Goal: Task Accomplishment & Management: Use online tool/utility

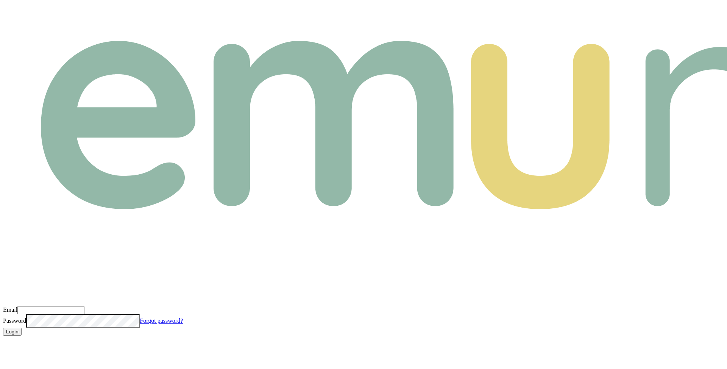
click at [84, 306] on input "Email" at bounding box center [50, 310] width 67 height 8
type input "m@emumoney.com.au"
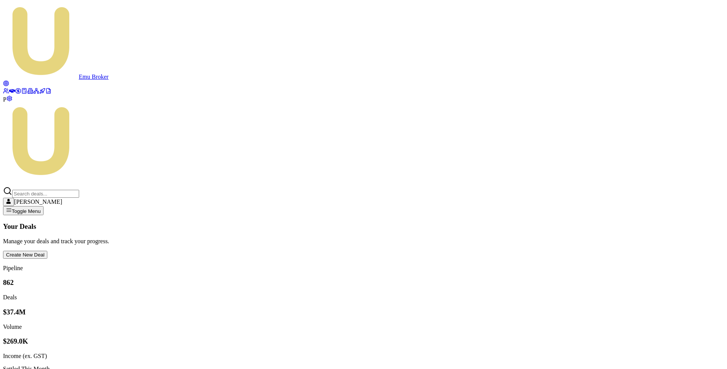
click at [15, 94] on icon at bounding box center [18, 91] width 6 height 6
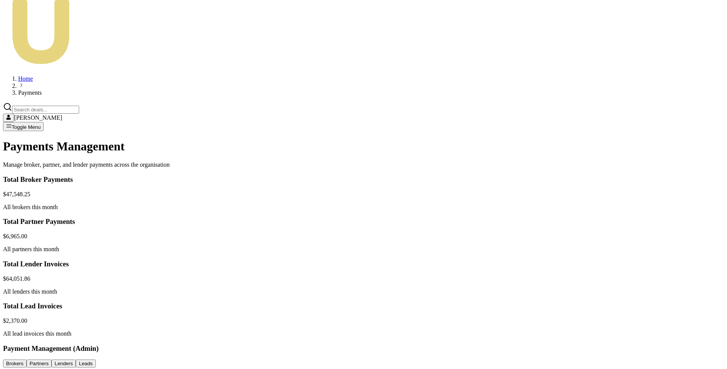
scroll to position [112, 0]
click at [653, 219] on html "Emu Broker P Home Payments [PERSON_NAME] Toggle Menu Payments Management Manage…" at bounding box center [363, 288] width 727 height 801
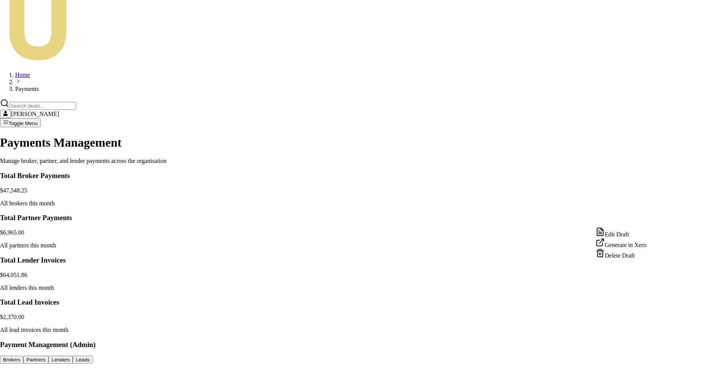
click at [630, 234] on div "Edit Draft" at bounding box center [621, 232] width 51 height 11
drag, startPoint x: 495, startPoint y: 221, endPoint x: 504, endPoint y: 207, distance: 16.4
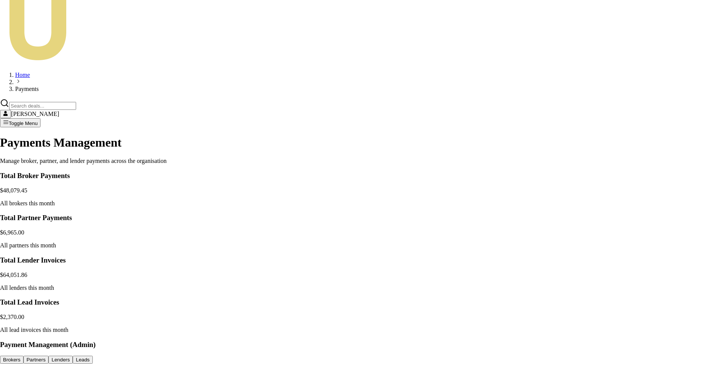
paste input "INV-0864"
type input "INV-0864"
drag, startPoint x: 450, startPoint y: 252, endPoint x: 468, endPoint y: 251, distance: 18.6
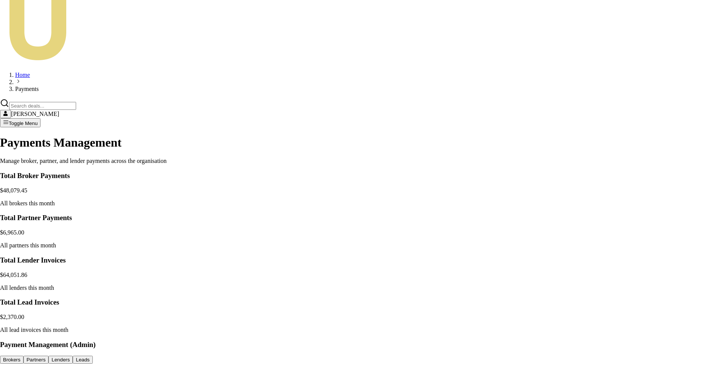
type input "13.32"
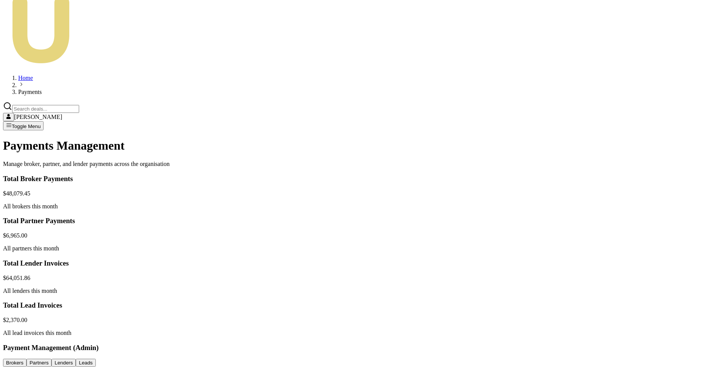
click at [649, 219] on html "Emu Broker P Home Payments [PERSON_NAME] Toggle Menu Payments Management Manage…" at bounding box center [363, 288] width 727 height 801
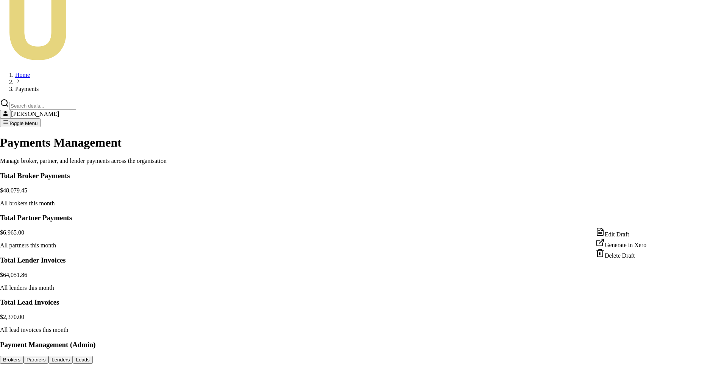
click at [625, 230] on div "Edit Draft" at bounding box center [621, 232] width 51 height 11
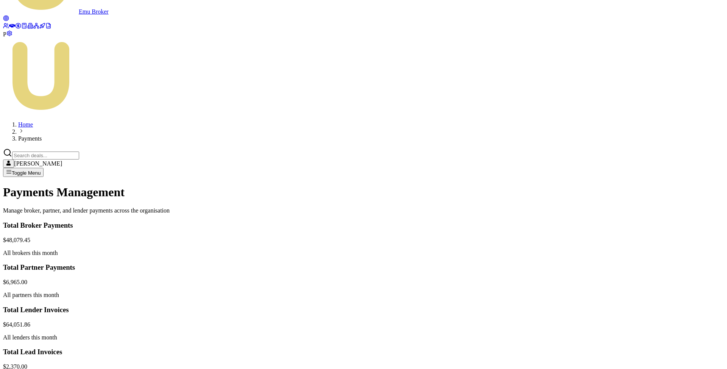
scroll to position [75, 0]
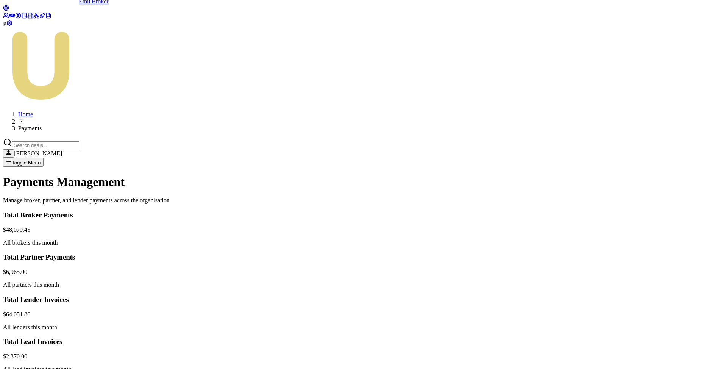
click at [651, 219] on html "Emu Broker P Home Payments [PERSON_NAME] Toggle Menu Payments Management Manage…" at bounding box center [363, 325] width 727 height 801
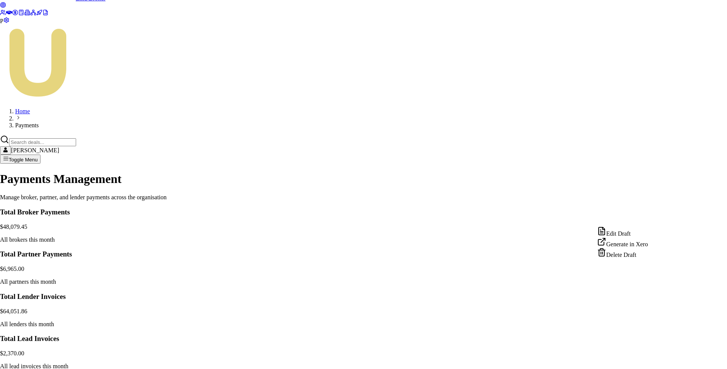
click at [633, 237] on div "Edit Draft" at bounding box center [622, 231] width 51 height 11
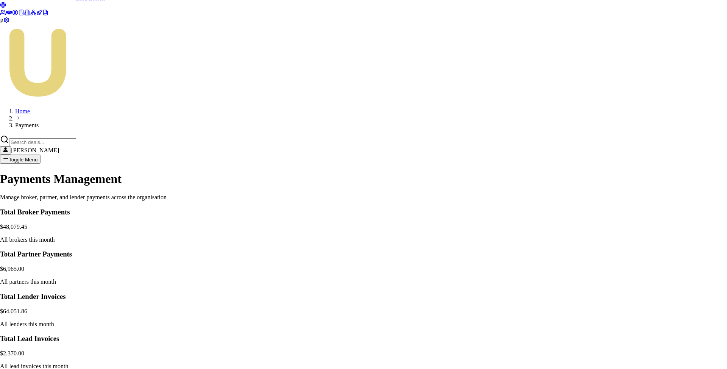
paste input "INV-0717"
type input "INV-0717"
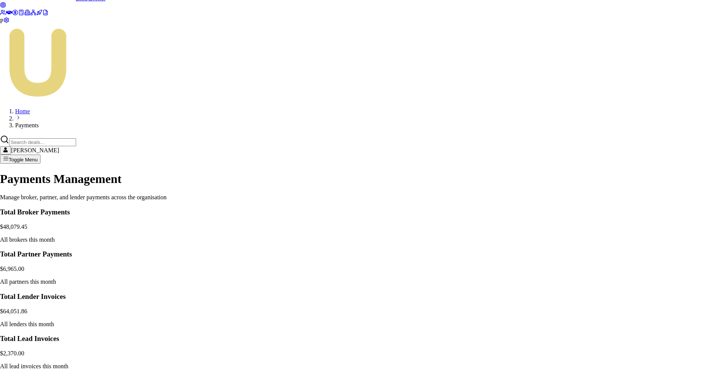
type input "154"
type input "77"
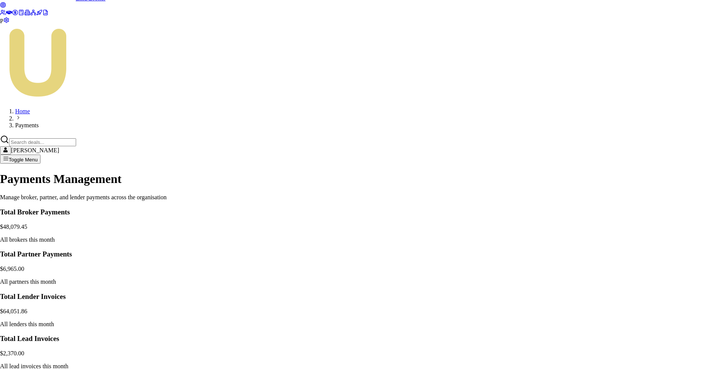
paste input "INV-0780"
type input "INV-0780"
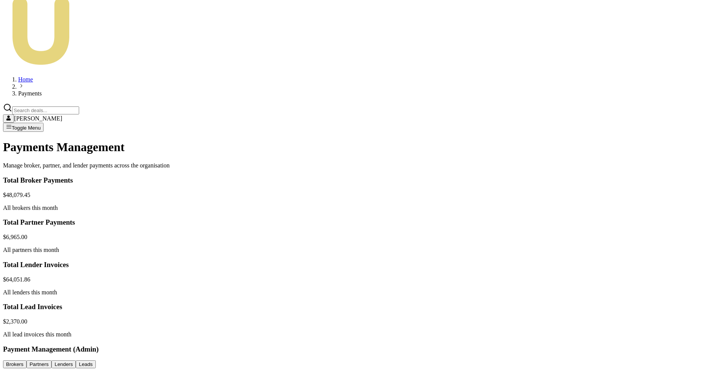
scroll to position [136, 0]
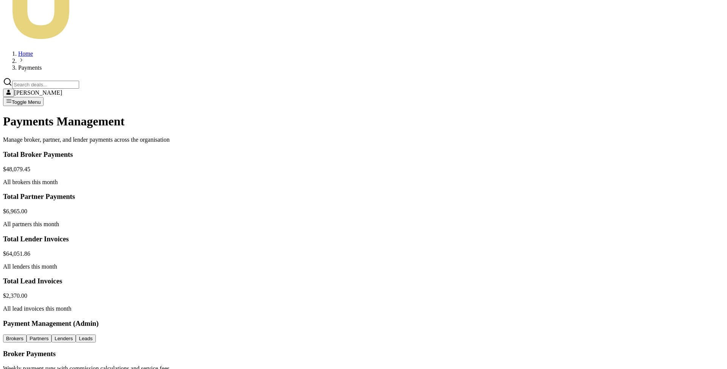
click at [651, 194] on html "Emu Broker P Home Payments [PERSON_NAME] Toggle Menu Payments Management Manage…" at bounding box center [363, 264] width 727 height 801
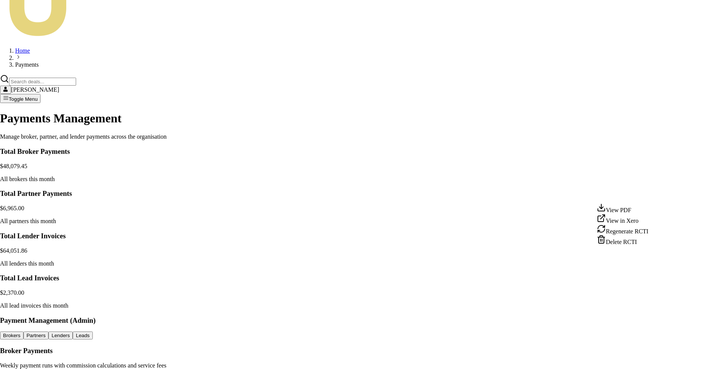
click at [627, 211] on div "View PDF" at bounding box center [623, 208] width 52 height 11
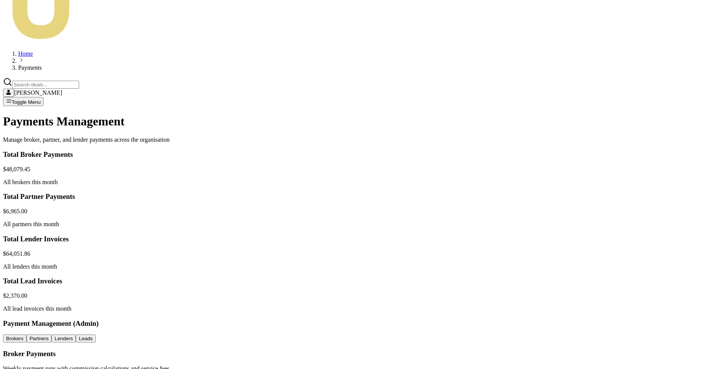
scroll to position [0, 0]
click at [652, 214] on html "Emu Broker P Home Payments [PERSON_NAME] Toggle Menu Payments Management Manage…" at bounding box center [363, 264] width 727 height 801
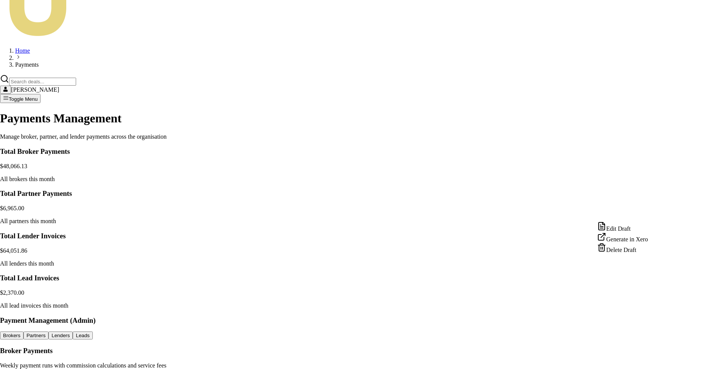
click at [637, 229] on div "Edit Draft" at bounding box center [622, 227] width 51 height 11
click at [652, 178] on html "Emu Broker P Home Payments [PERSON_NAME] Toggle Menu Payments Management Manage…" at bounding box center [363, 263] width 727 height 798
click at [631, 189] on div "Edit Draft" at bounding box center [622, 189] width 51 height 11
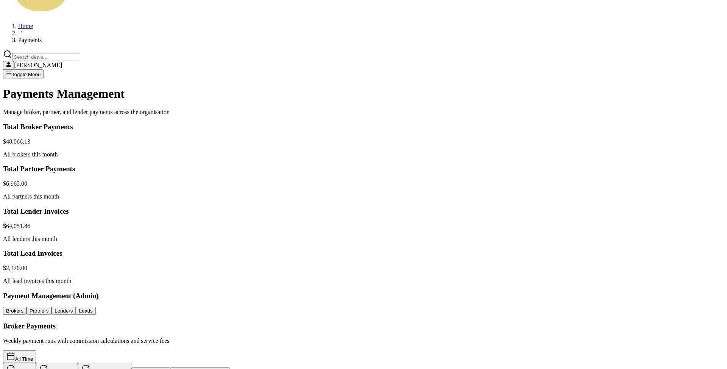
scroll to position [152, 0]
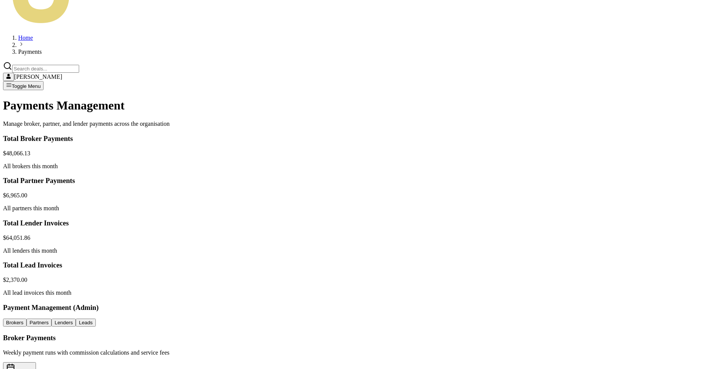
click at [652, 103] on html "Emu Broker P Home Payments [PERSON_NAME] Toggle Menu Payments Management Manage…" at bounding box center [363, 248] width 727 height 801
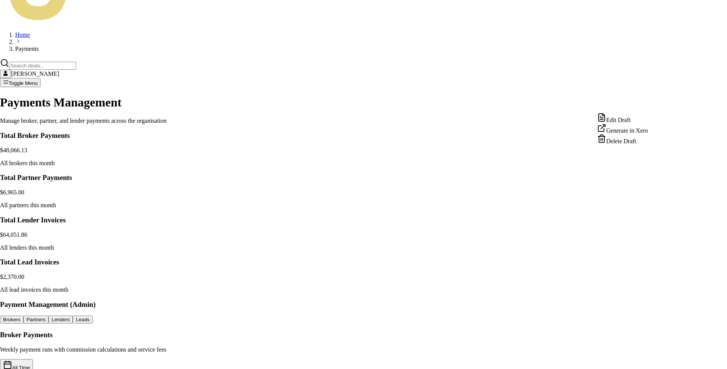
click at [628, 122] on div "Edit Draft" at bounding box center [622, 118] width 51 height 11
drag, startPoint x: 444, startPoint y: 224, endPoint x: 476, endPoint y: 223, distance: 31.4
type input "525"
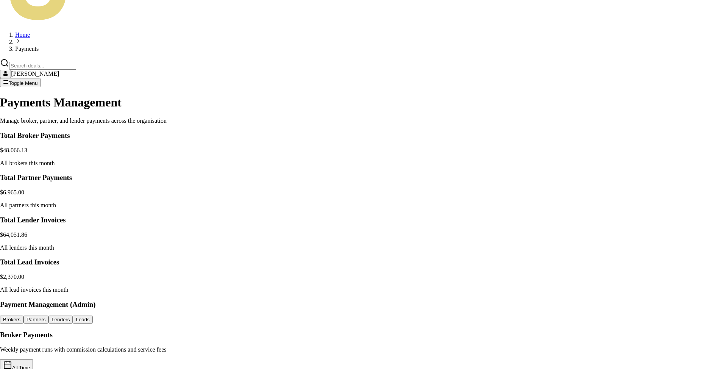
paste input "D-QV3IT4DQ1Q"
type input "D-QV3IT4DQ1Q"
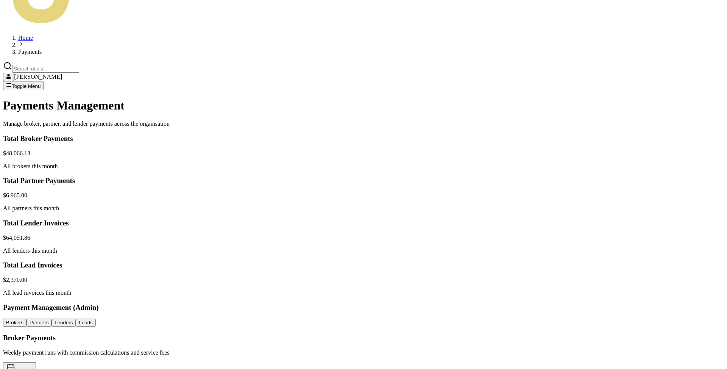
click at [652, 105] on html "Emu Broker P Home Payments [PERSON_NAME] Toggle Menu Payments Management Manage…" at bounding box center [363, 248] width 727 height 801
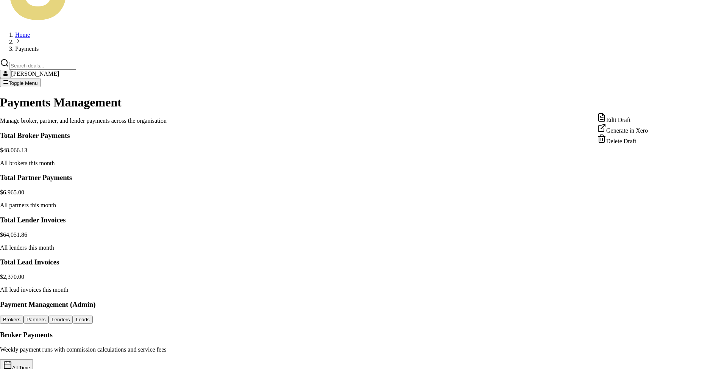
click at [641, 119] on div "Edit Draft" at bounding box center [622, 118] width 51 height 11
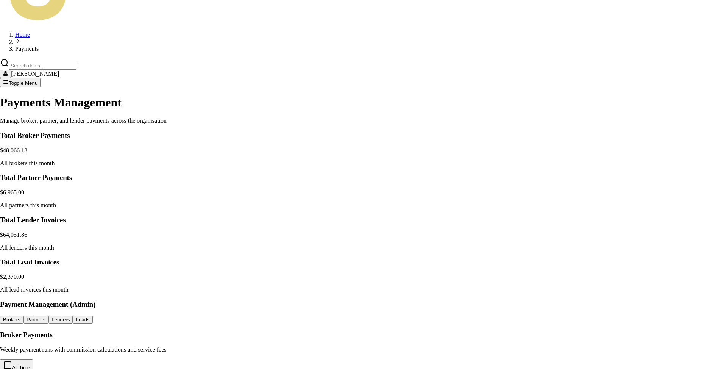
paste input "INV-0775"
type input "INV-0775"
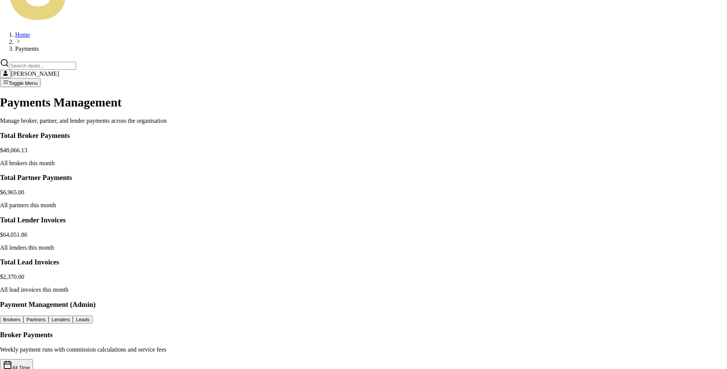
type input "187"
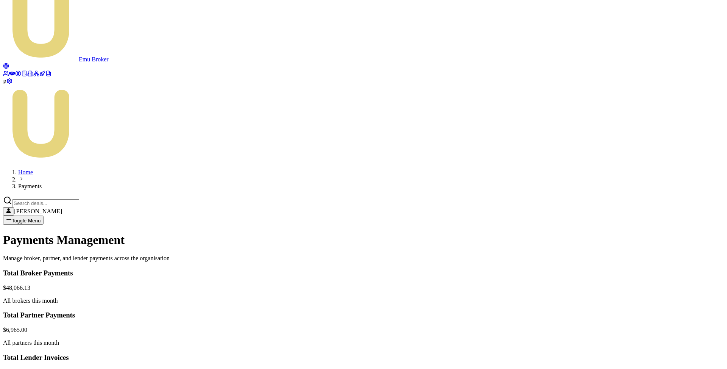
scroll to position [53, 0]
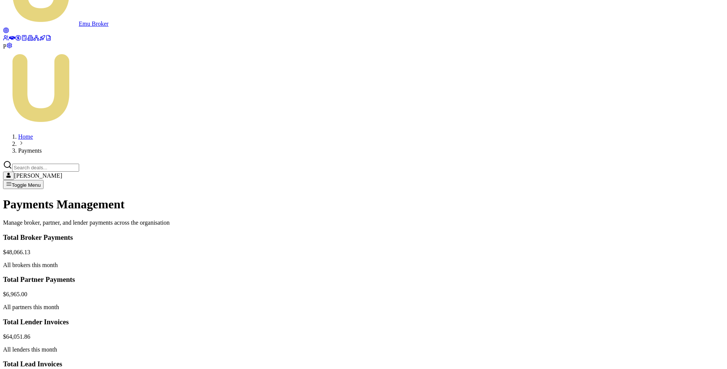
click at [650, 297] on html "Emu Broker P Home Payments [PERSON_NAME] Toggle Menu Payments Management Manage…" at bounding box center [363, 347] width 727 height 801
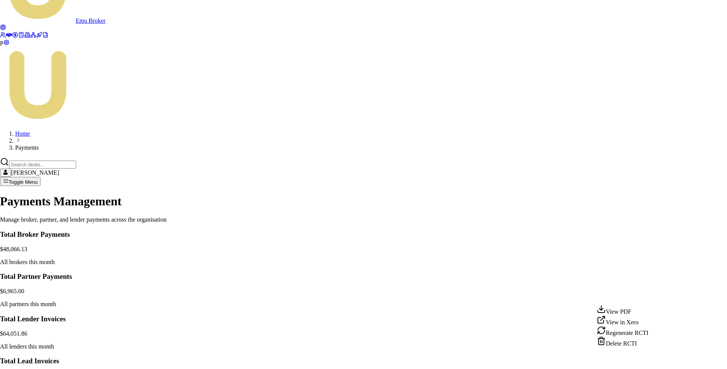
click at [618, 315] on div "View PDF" at bounding box center [623, 309] width 52 height 11
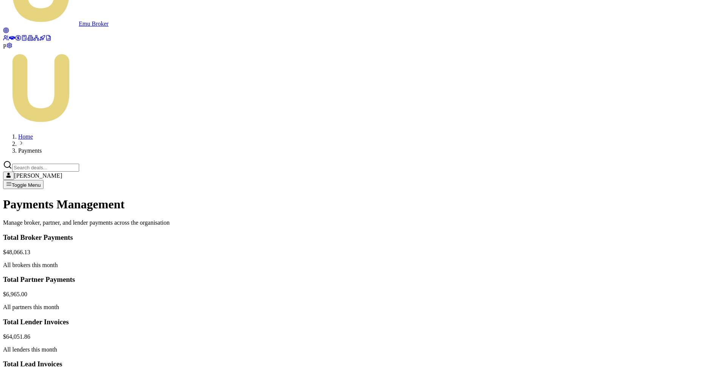
scroll to position [0, 0]
click at [653, 278] on html "Emu Broker P Home Payments [PERSON_NAME] Toggle Menu Payments Management Manage…" at bounding box center [363, 347] width 727 height 801
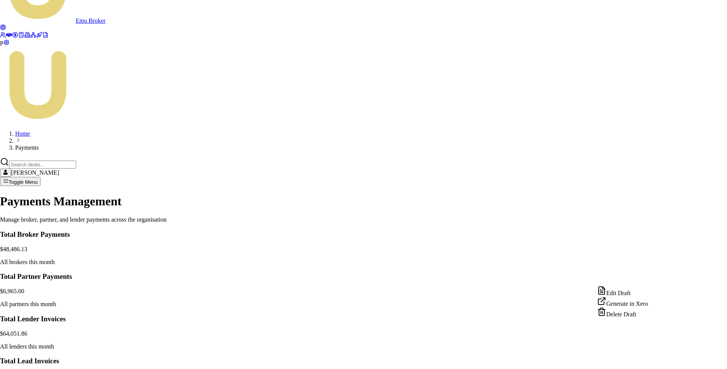
click at [636, 289] on div "Edit Draft" at bounding box center [622, 291] width 51 height 11
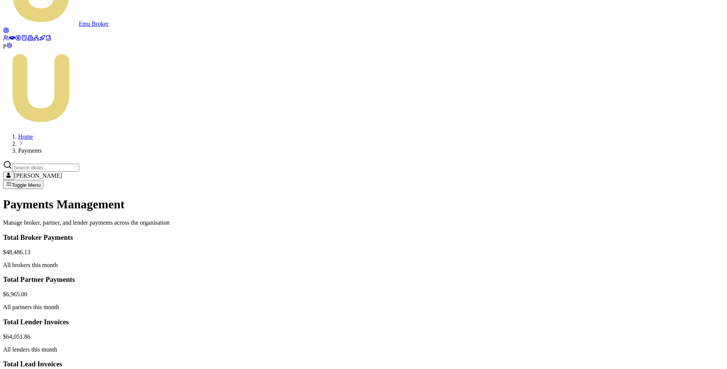
click at [650, 224] on html "Emu Broker P Home Payments [PERSON_NAME] Toggle Menu Payments Management Manage…" at bounding box center [363, 347] width 727 height 801
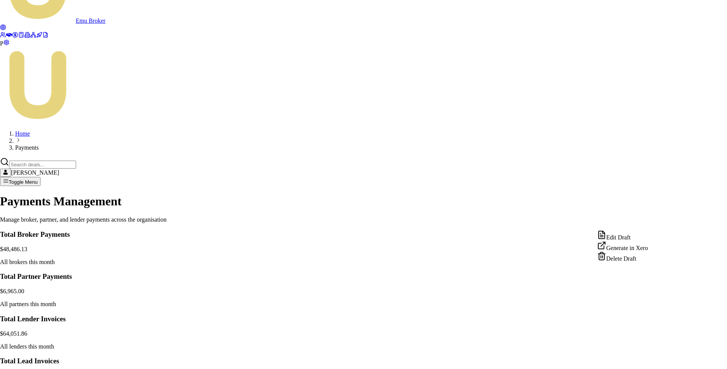
click at [632, 236] on div "Edit Draft" at bounding box center [622, 235] width 51 height 11
